Goal: Transaction & Acquisition: Book appointment/travel/reservation

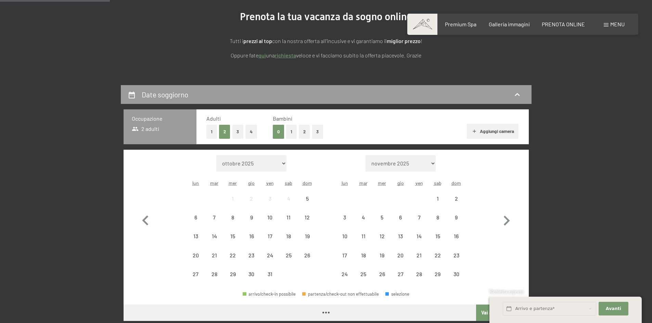
scroll to position [137, 0]
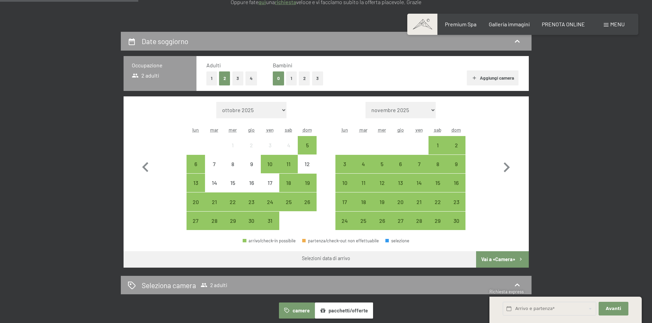
click at [234, 80] on button "3" at bounding box center [237, 79] width 11 height 14
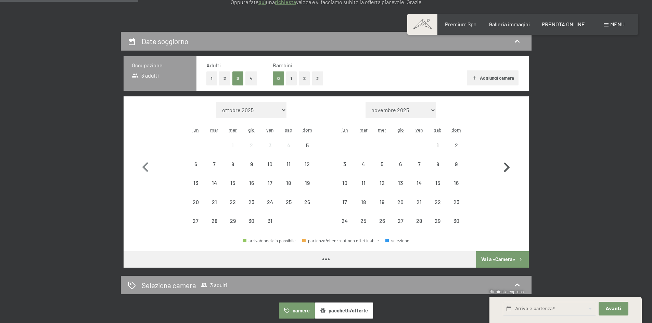
click at [506, 169] on icon "button" at bounding box center [507, 168] width 6 height 10
select select "[DATE]"
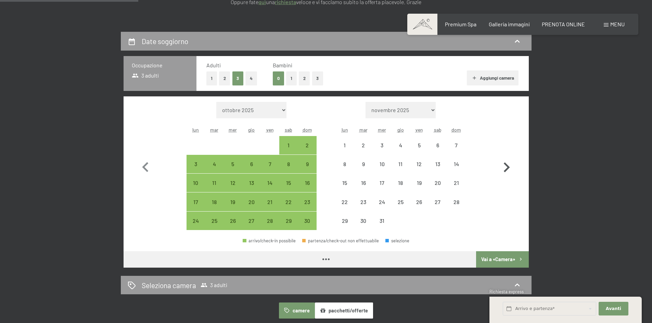
click at [504, 165] on icon "button" at bounding box center [506, 168] width 20 height 20
select select "[DATE]"
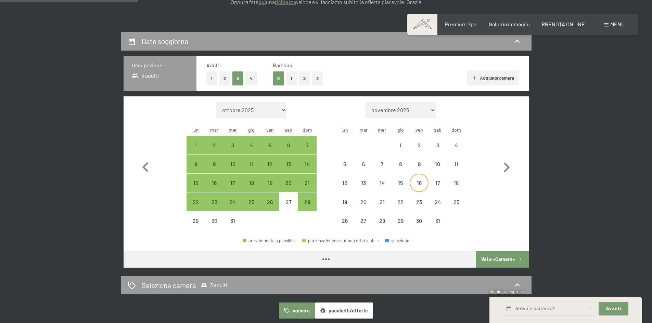
click at [417, 183] on div "16" at bounding box center [418, 188] width 17 height 17
select select "[DATE]"
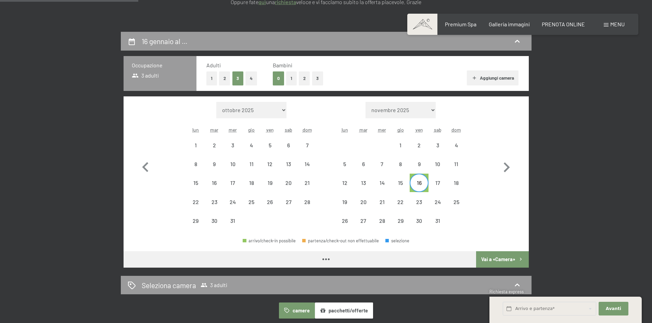
select select "[DATE]"
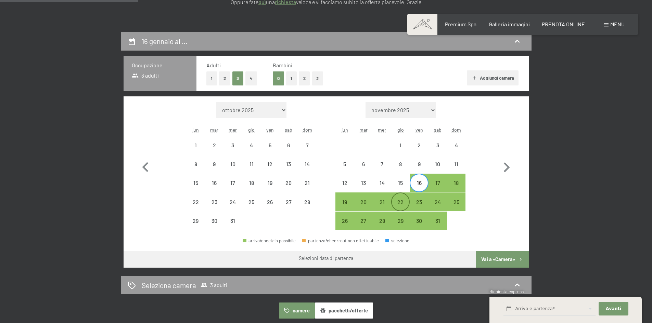
click at [400, 203] on div "22" at bounding box center [400, 207] width 17 height 17
select select "[DATE]"
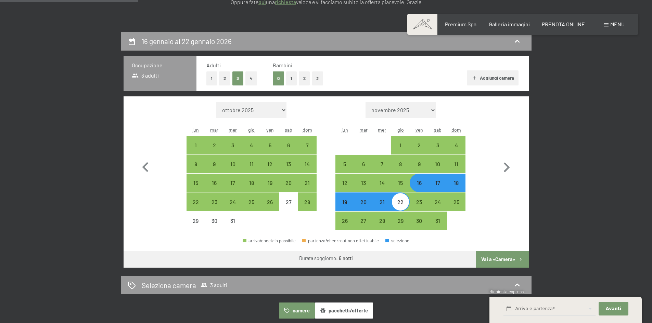
click at [504, 258] on button "Vai a «Camera»" at bounding box center [502, 259] width 52 height 16
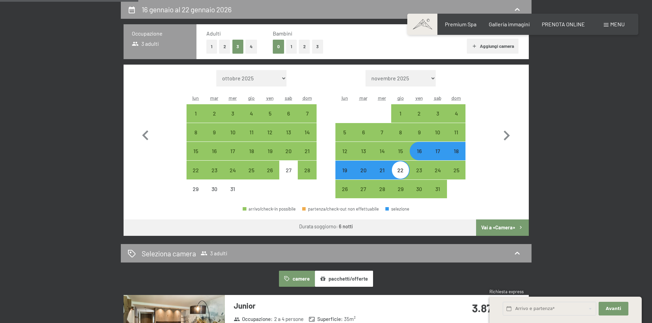
select select "[DATE]"
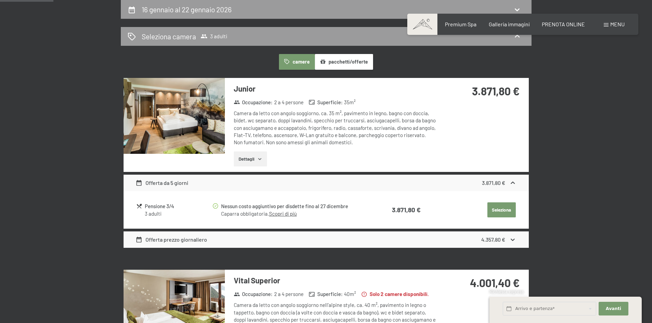
click at [288, 237] on div "Offerta prezzo giornaliero 4.357,80 €" at bounding box center [326, 240] width 405 height 16
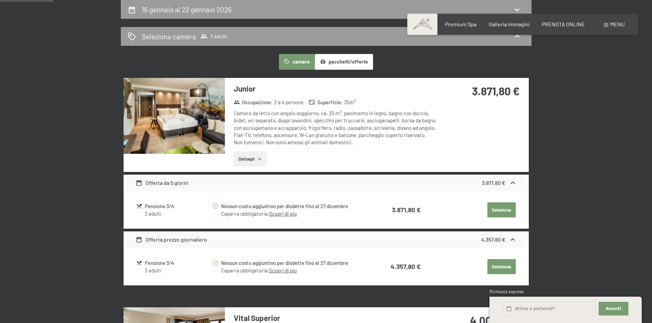
click at [287, 215] on link "Scopri di più" at bounding box center [283, 214] width 28 height 6
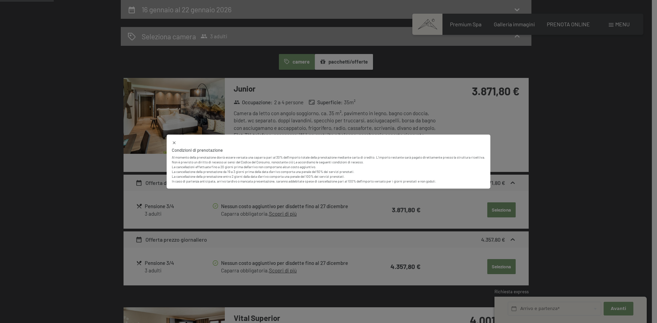
click at [175, 145] on icon at bounding box center [174, 142] width 5 height 5
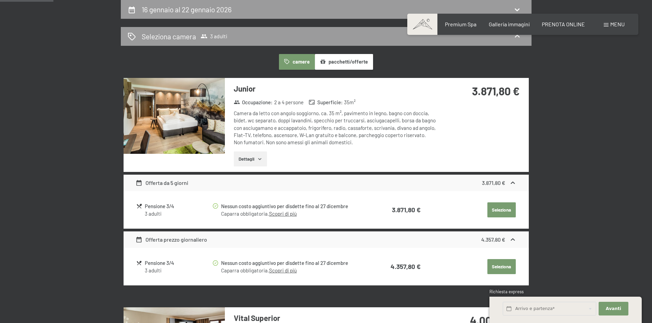
click at [183, 135] on img at bounding box center [174, 116] width 101 height 76
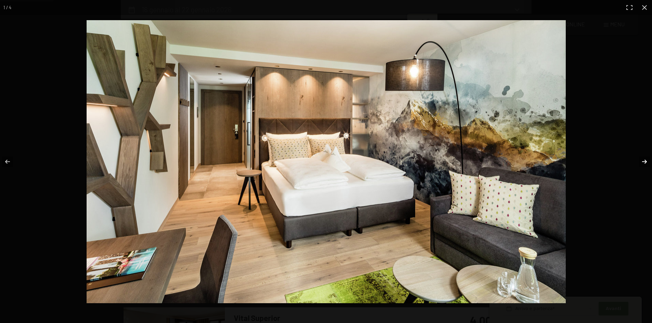
click at [642, 162] on button "button" at bounding box center [640, 162] width 24 height 34
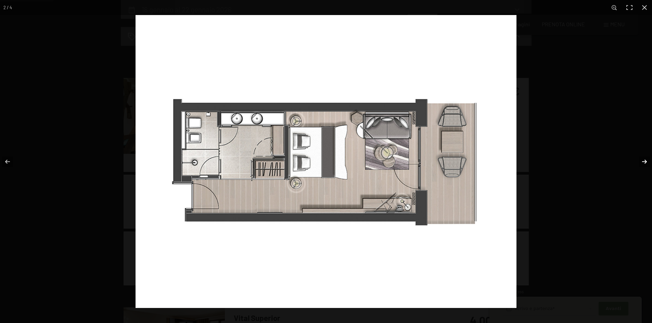
click at [642, 162] on button "button" at bounding box center [640, 162] width 24 height 34
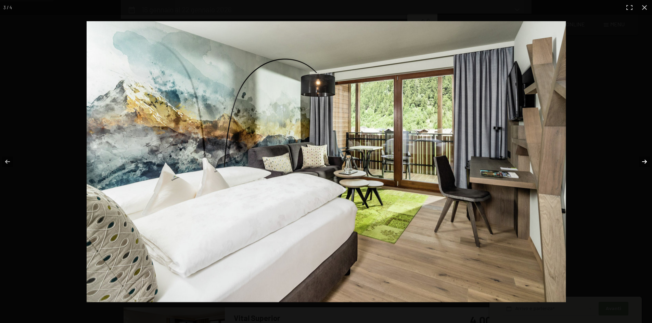
click at [642, 162] on button "button" at bounding box center [640, 162] width 24 height 34
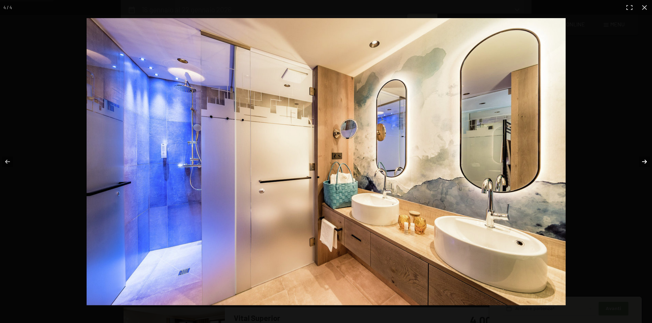
click at [642, 162] on button "button" at bounding box center [640, 162] width 24 height 34
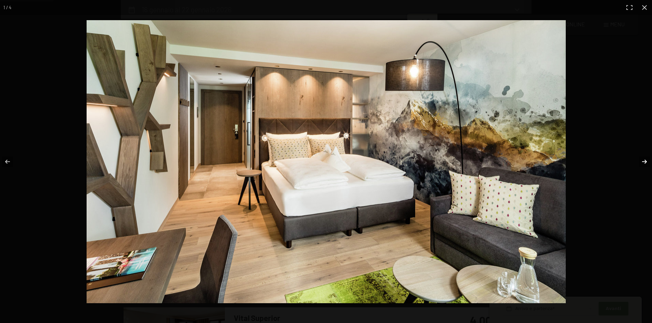
click at [642, 162] on button "button" at bounding box center [640, 162] width 24 height 34
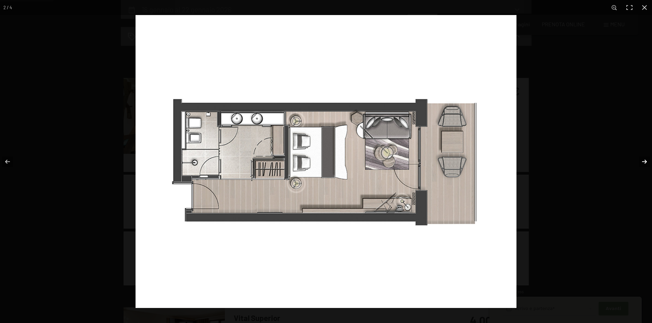
click at [642, 162] on button "button" at bounding box center [640, 162] width 24 height 34
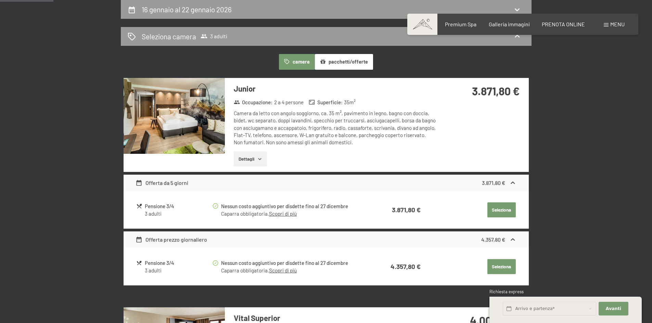
click at [0, 0] on button "button" at bounding box center [0, 0] width 0 height 0
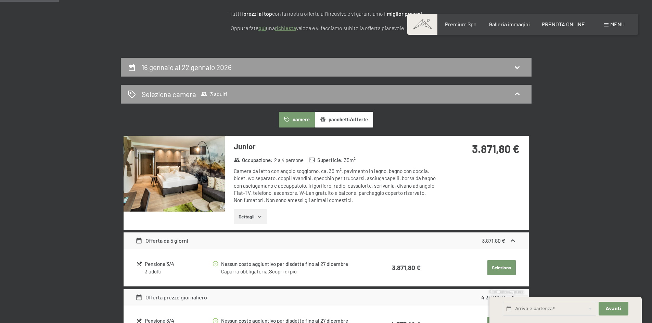
scroll to position [100, 0]
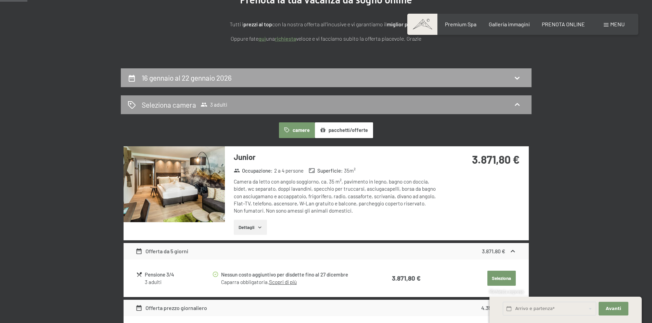
click at [199, 82] on div "16 gennaio al 22 gennaio 2026" at bounding box center [188, 78] width 93 height 10
select select "[DATE]"
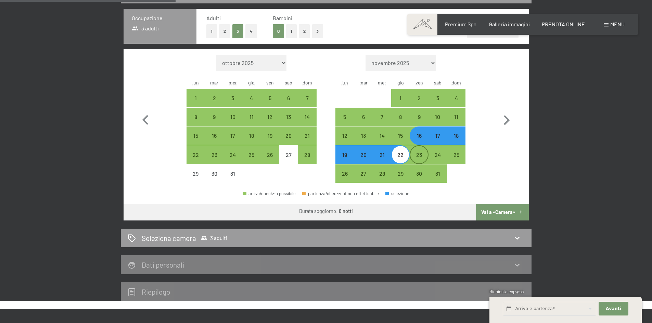
scroll to position [306, 0]
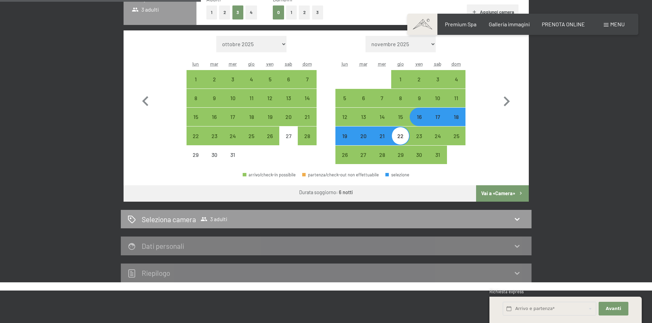
click at [503, 194] on button "Vai a «Camera»" at bounding box center [502, 193] width 52 height 16
select select "[DATE]"
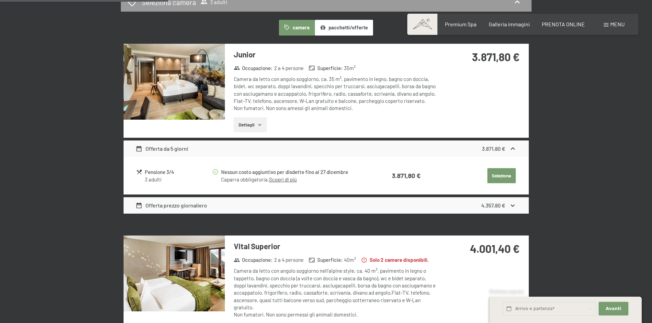
scroll to position [169, 0]
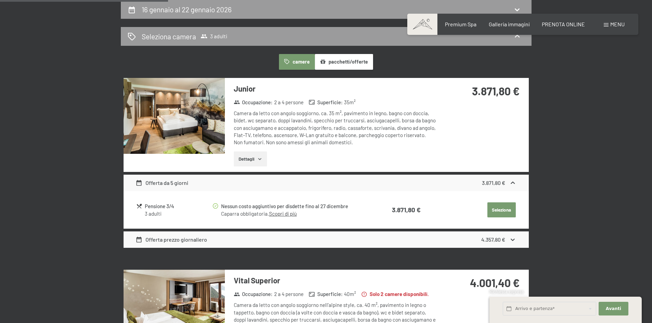
click at [253, 158] on button "Dettagli" at bounding box center [250, 159] width 33 height 15
